Goal: Task Accomplishment & Management: Use online tool/utility

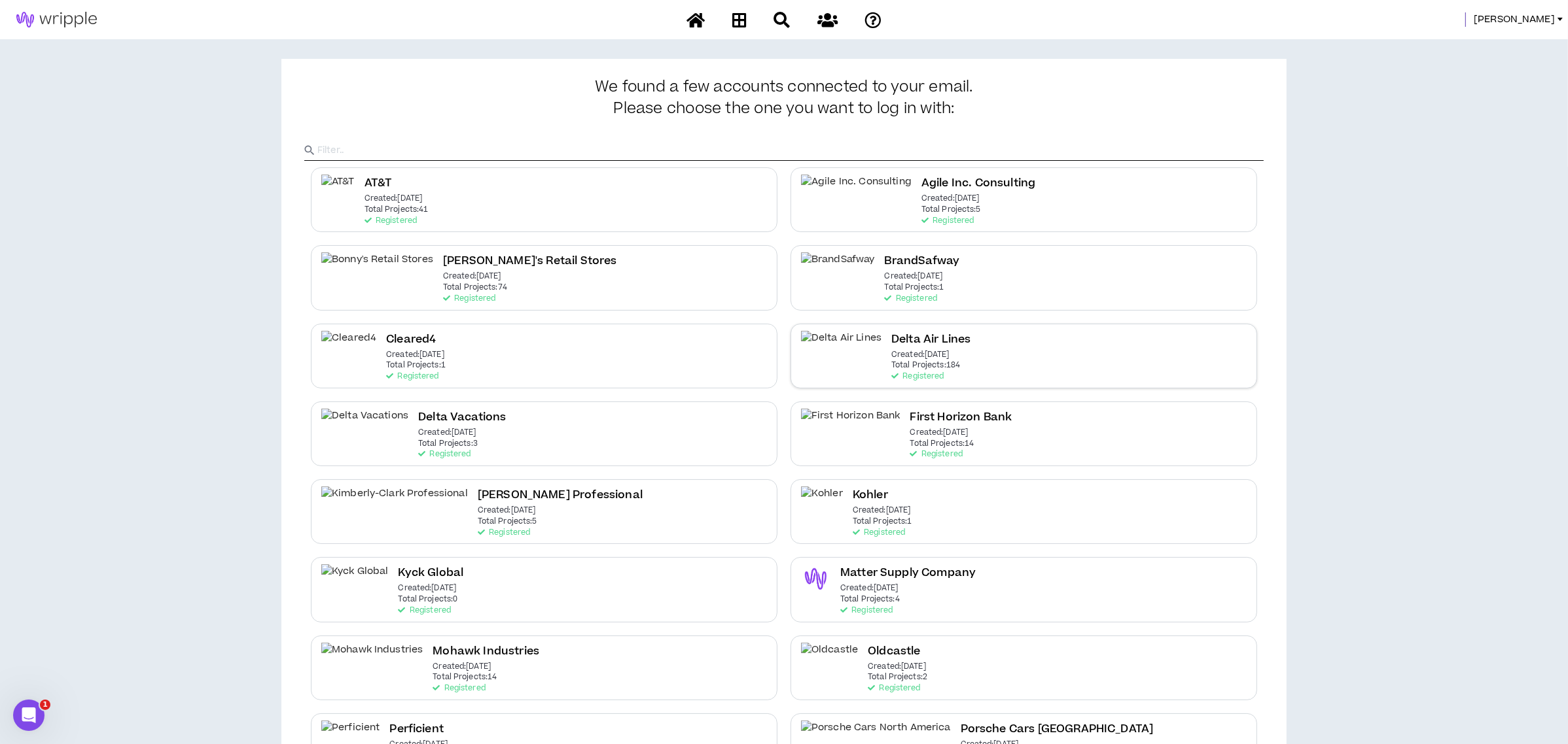
click at [891, 335] on h2 "Delta Air Lines" at bounding box center [930, 339] width 79 height 18
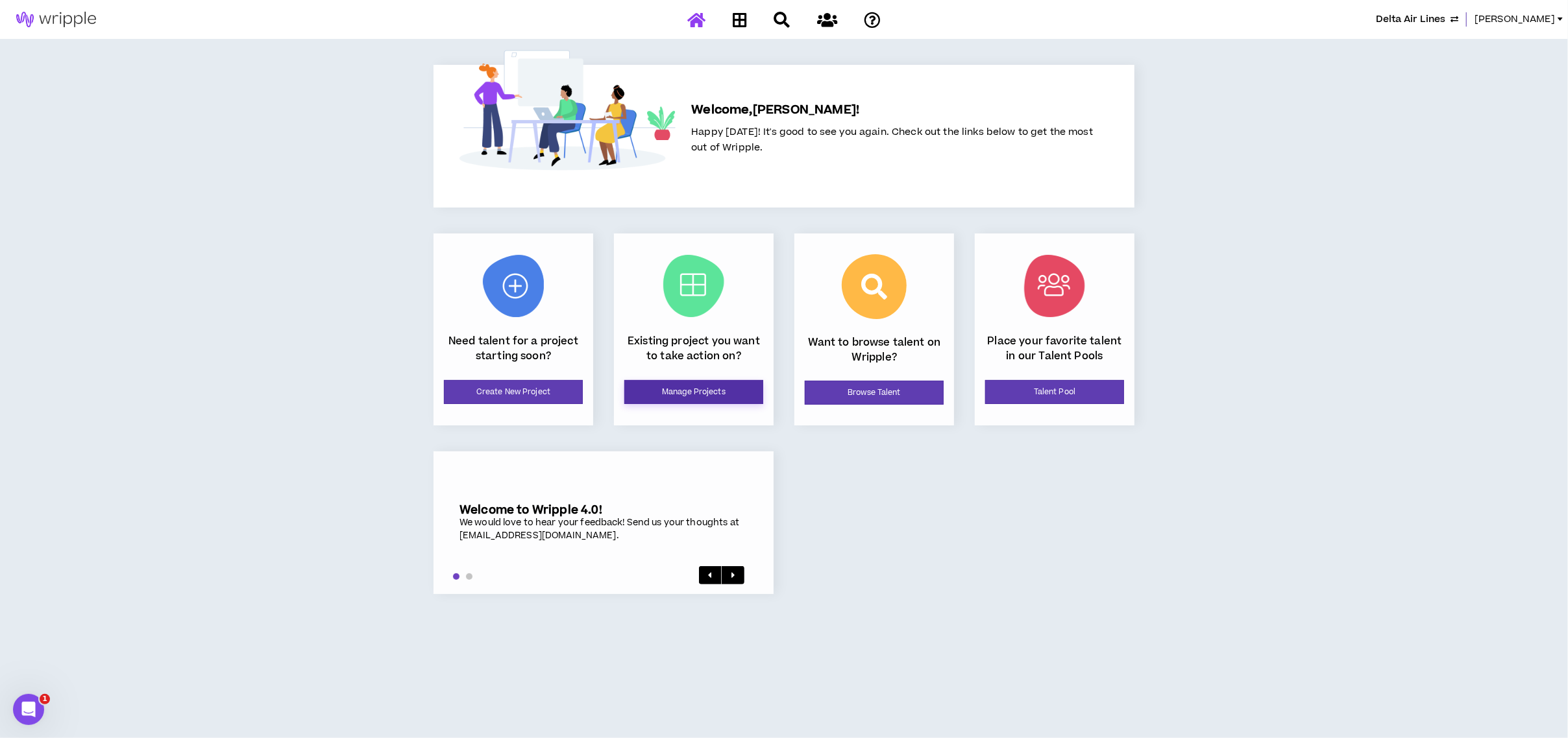
click at [640, 395] on link "Manage Projects" at bounding box center [693, 392] width 139 height 24
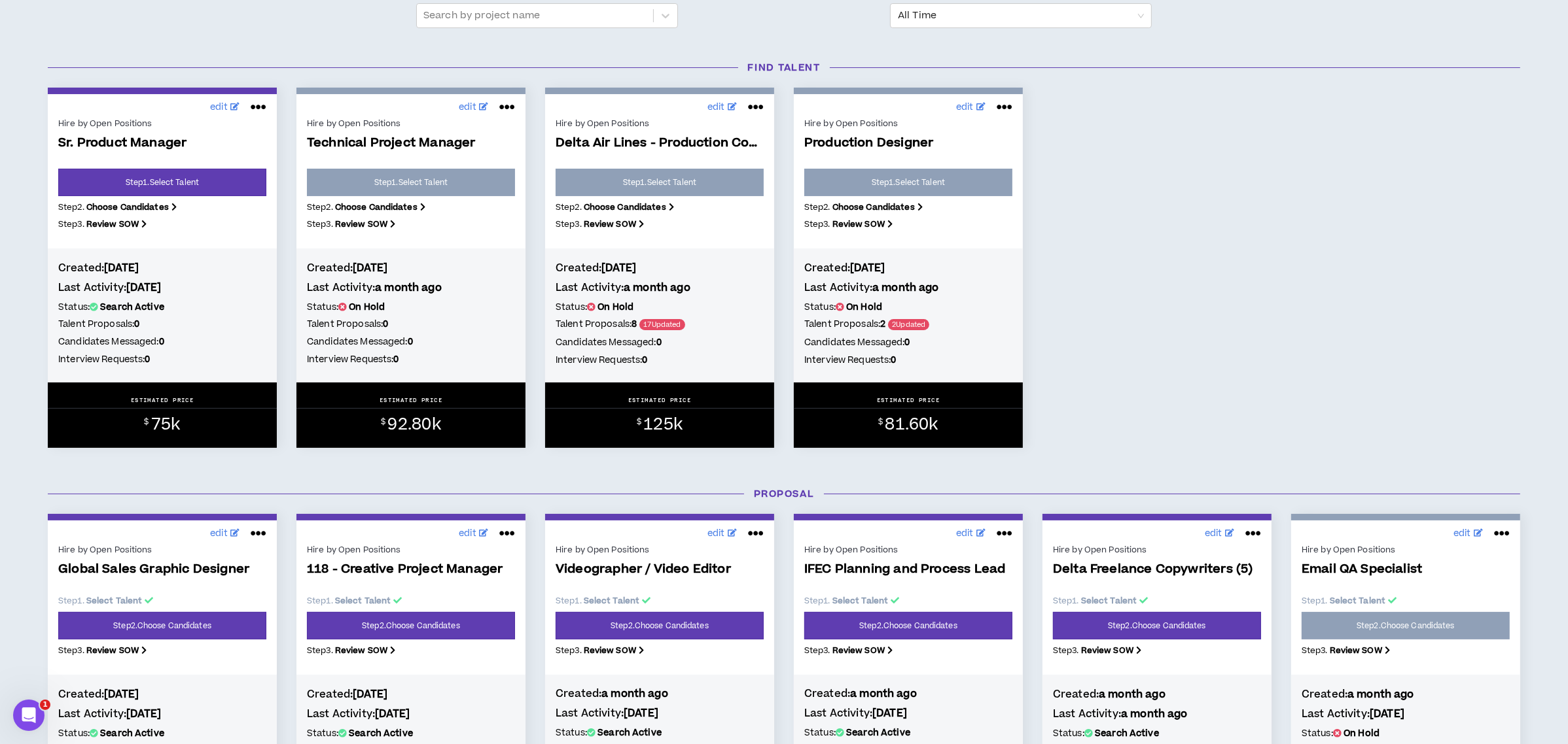
scroll to position [348, 0]
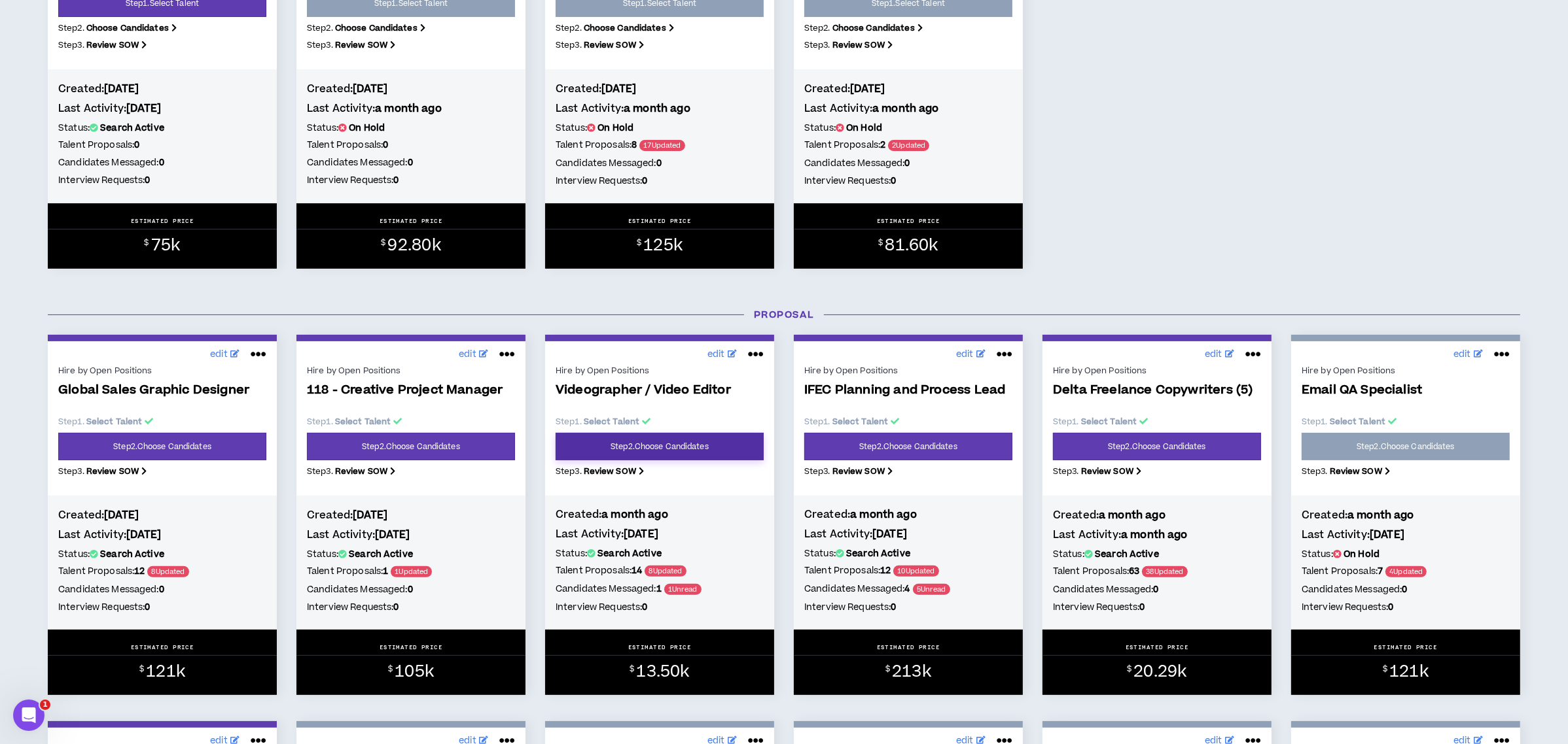
click at [634, 451] on link "Step 2 . Choose Candidates" at bounding box center [659, 447] width 208 height 28
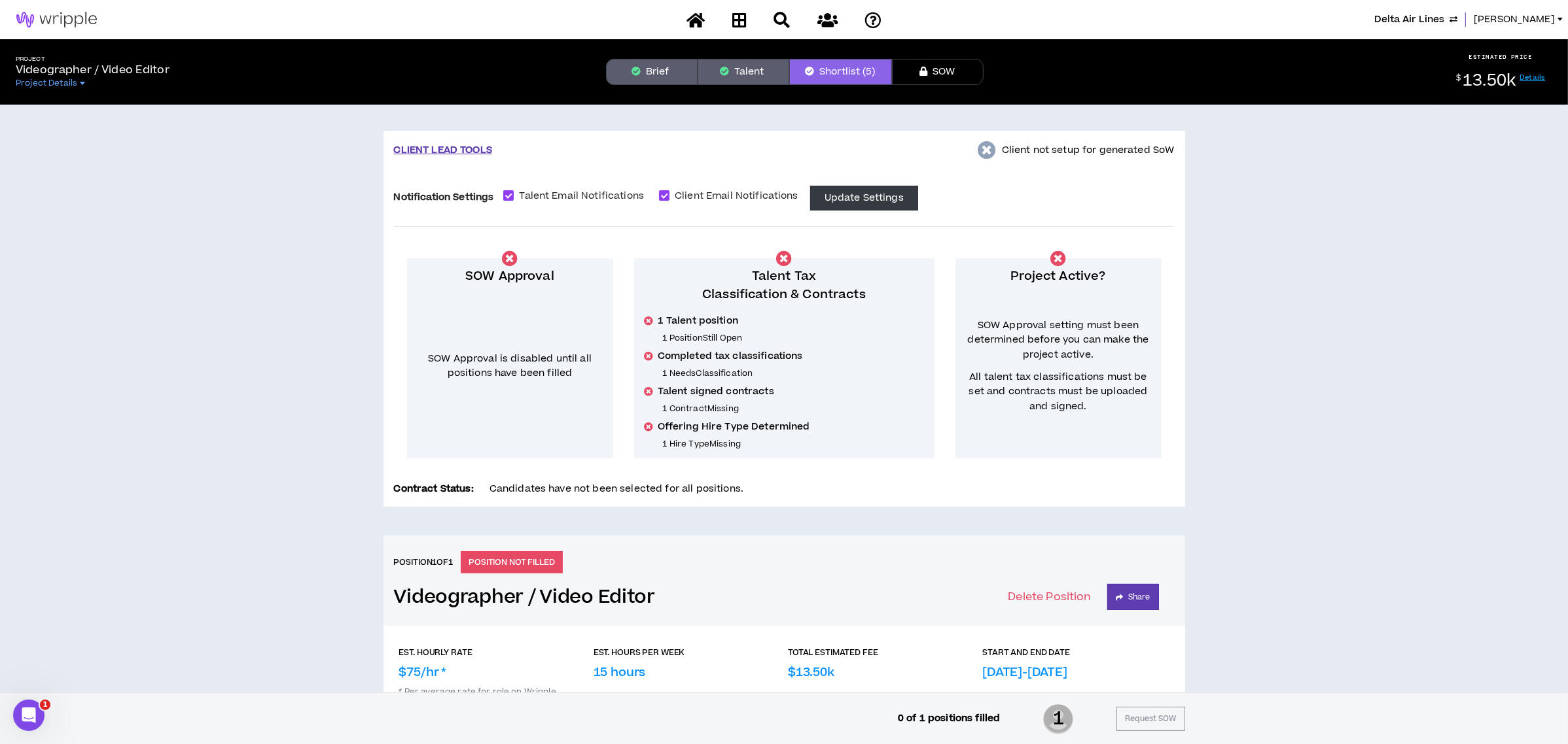
click at [749, 59] on button "Talent" at bounding box center [743, 72] width 92 height 26
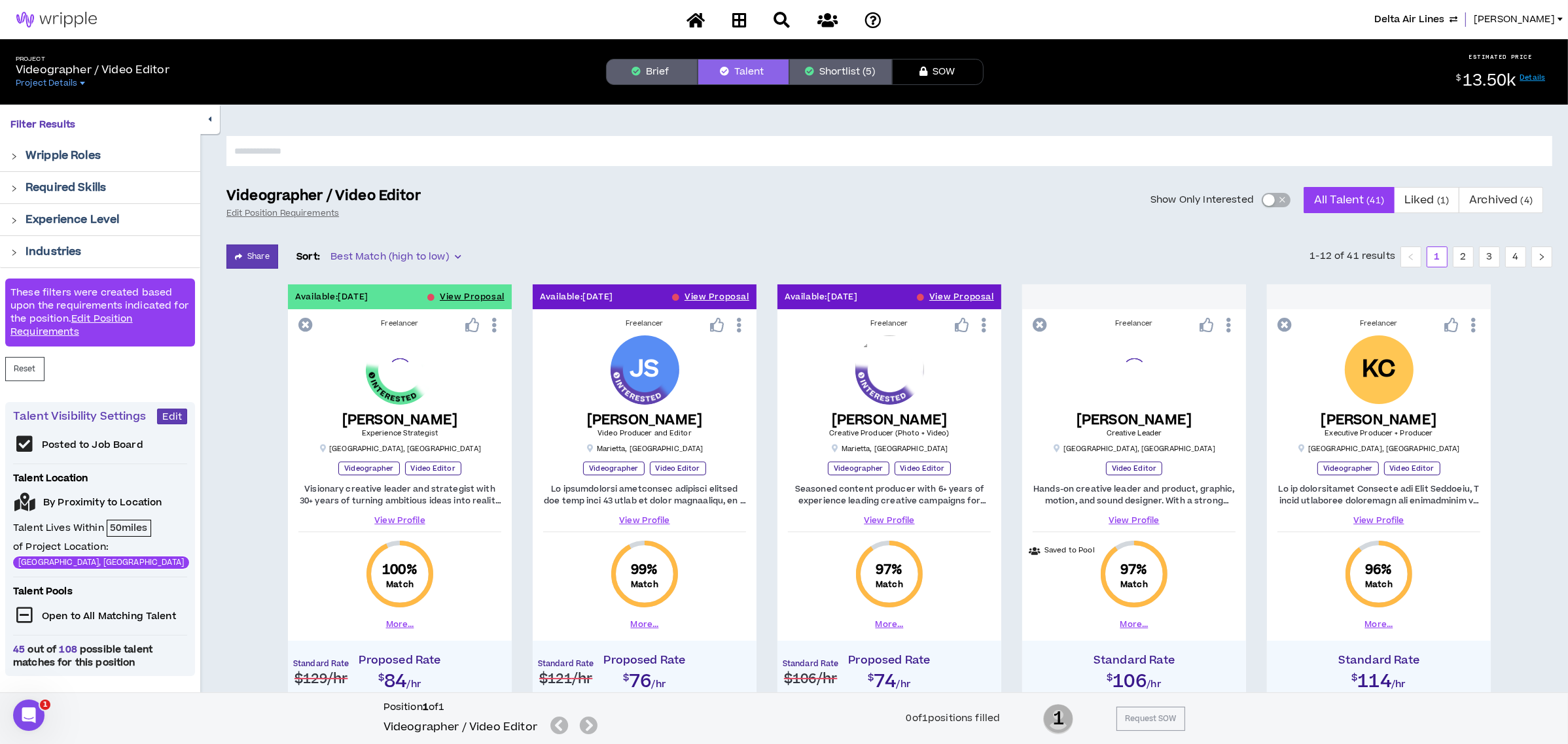
click at [872, 151] on input "text" at bounding box center [889, 151] width 1325 height 30
type input "****"
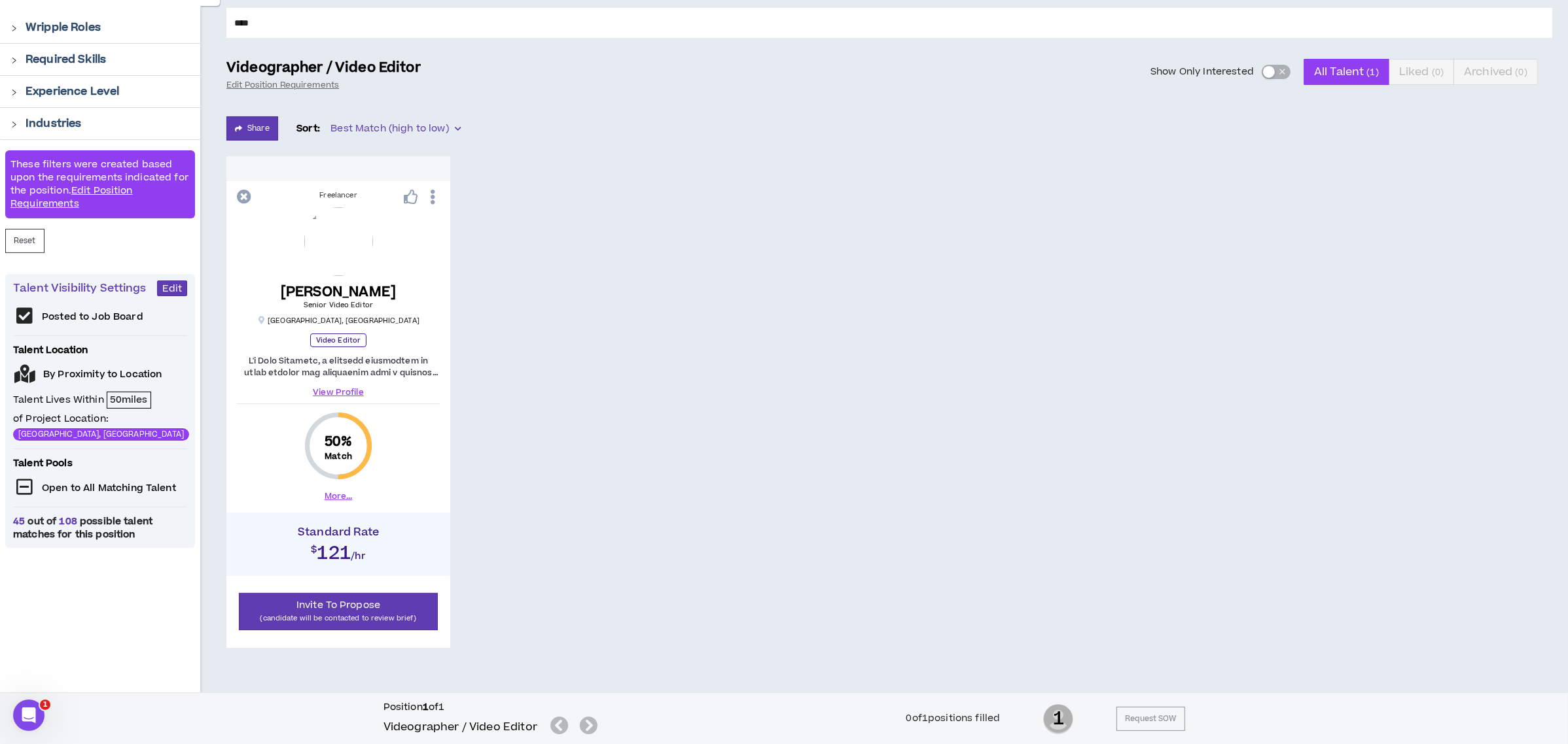
scroll to position [151, 0]
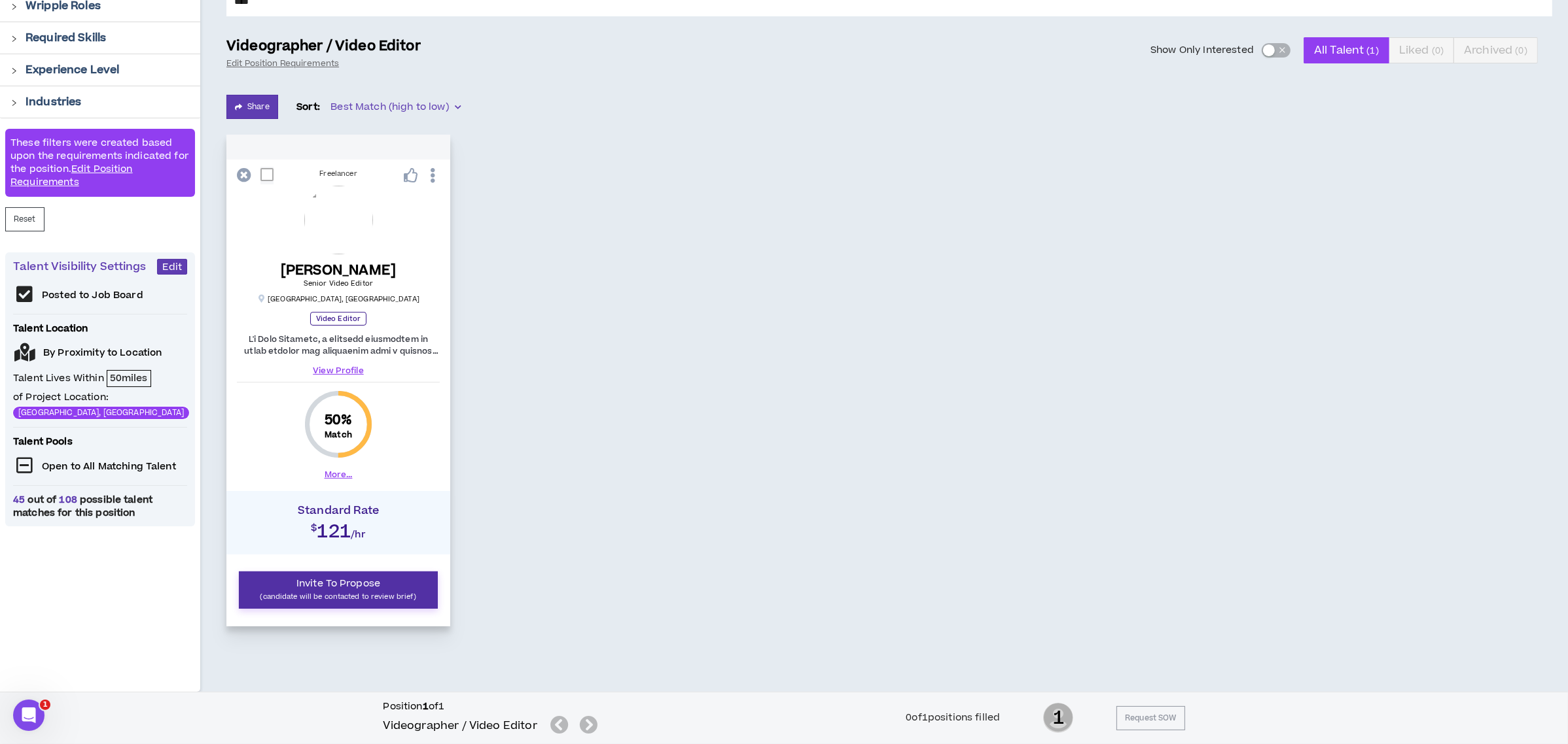
click at [379, 586] on span "Invite To Propose" at bounding box center [338, 584] width 83 height 14
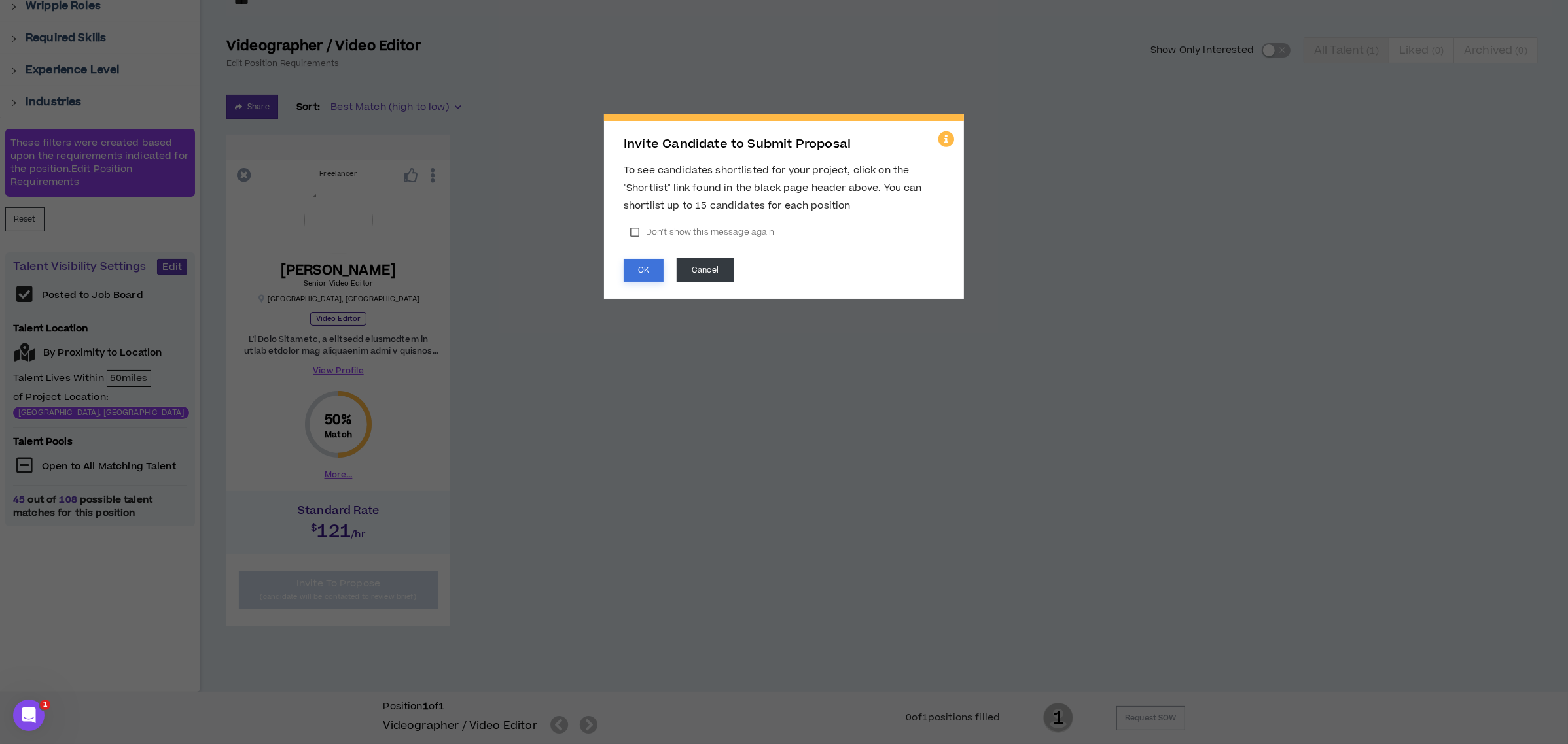
click at [655, 263] on button "OK" at bounding box center [644, 270] width 40 height 23
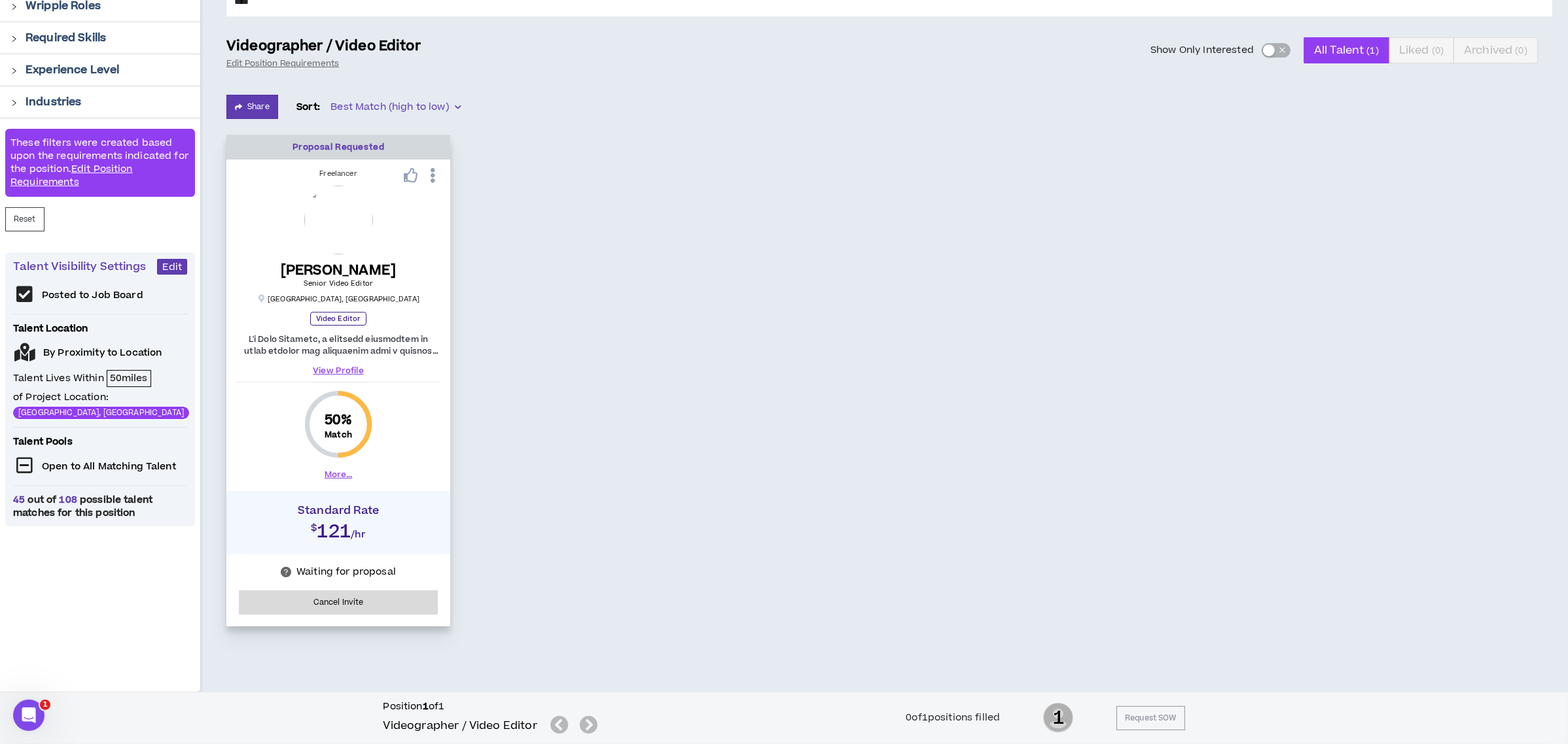
click at [337, 369] on link "View Profile" at bounding box center [338, 370] width 202 height 12
